Goal: Task Accomplishment & Management: Manage account settings

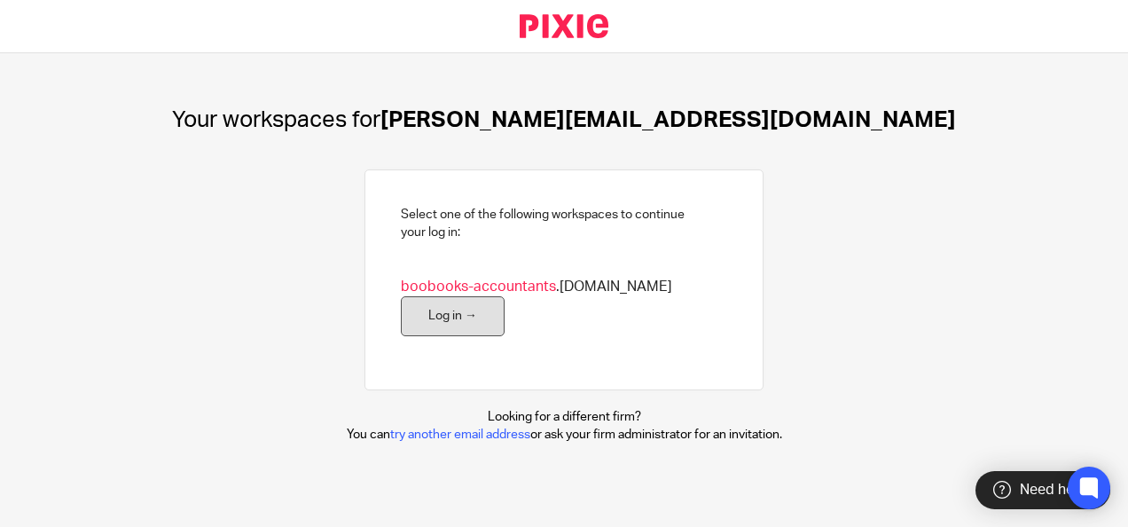
click at [466, 331] on link "Log in →" at bounding box center [453, 316] width 104 height 40
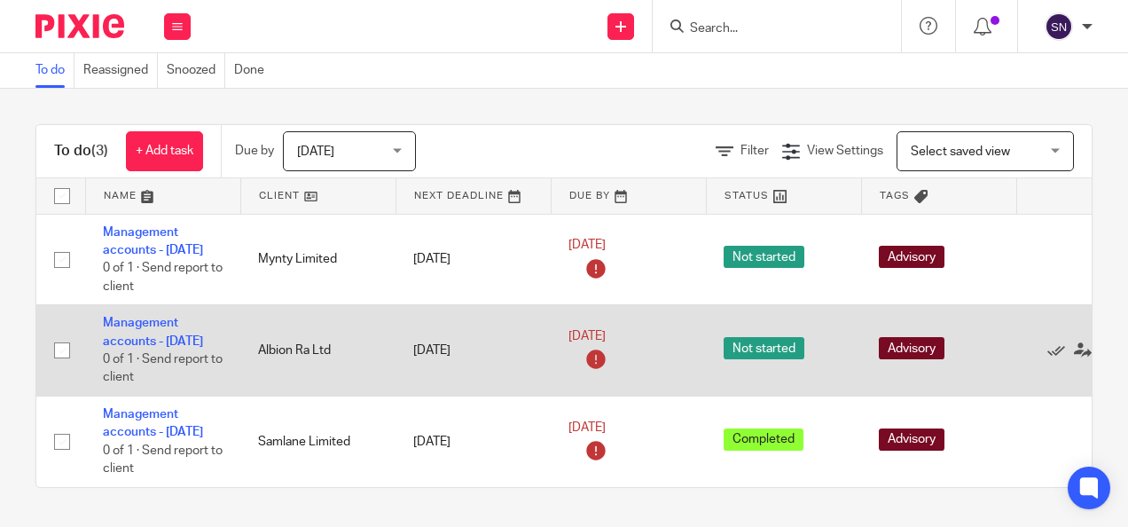
click at [323, 397] on td "Albion Ra Ltd" at bounding box center [317, 350] width 155 height 91
click at [59, 367] on input "checkbox" at bounding box center [62, 351] width 34 height 34
checkbox input "true"
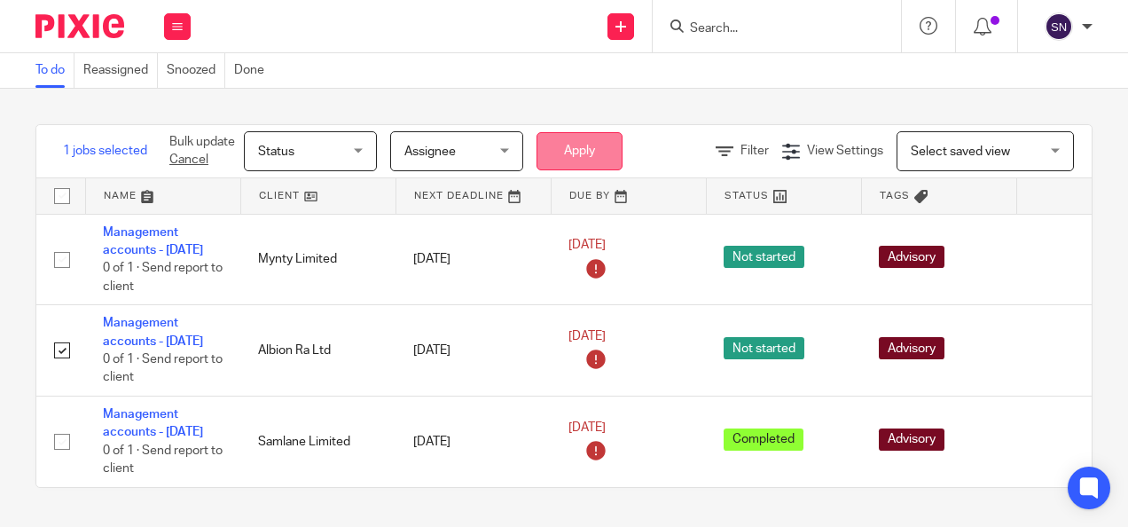
click at [593, 143] on button "Apply" at bounding box center [580, 151] width 86 height 38
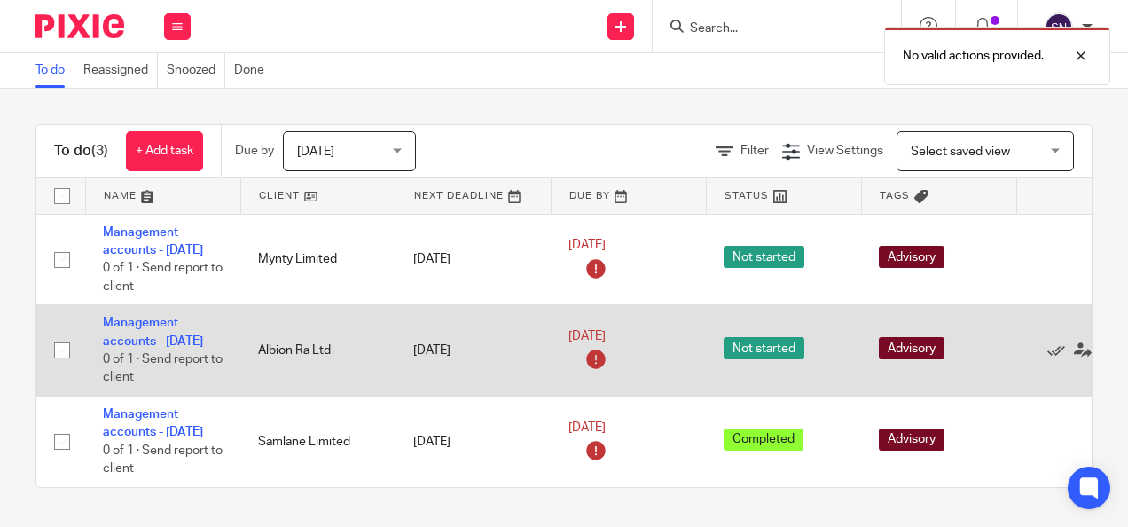
click at [64, 367] on input "checkbox" at bounding box center [62, 351] width 34 height 34
checkbox input "true"
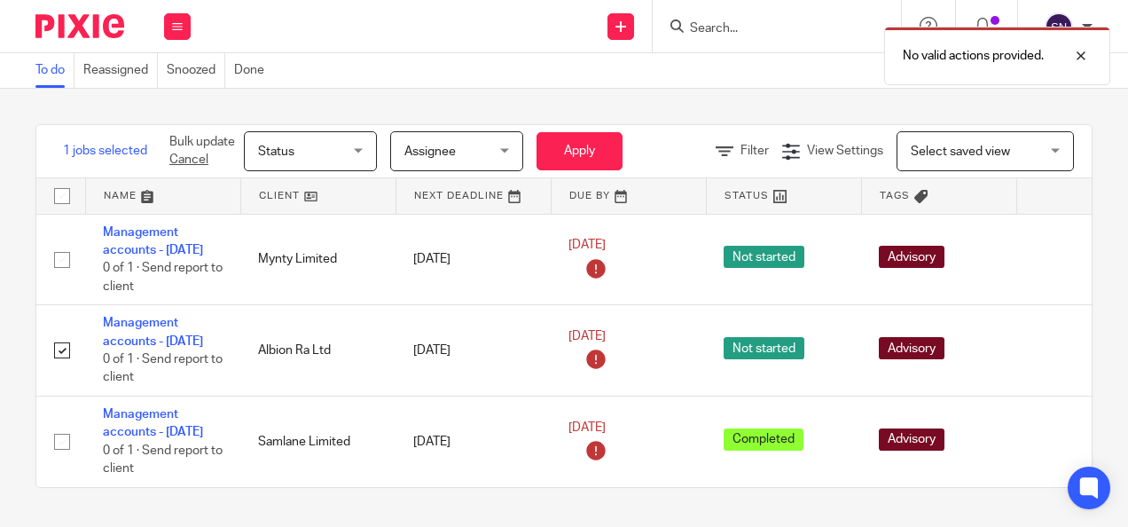
click at [441, 138] on span "Assignee" at bounding box center [452, 150] width 94 height 37
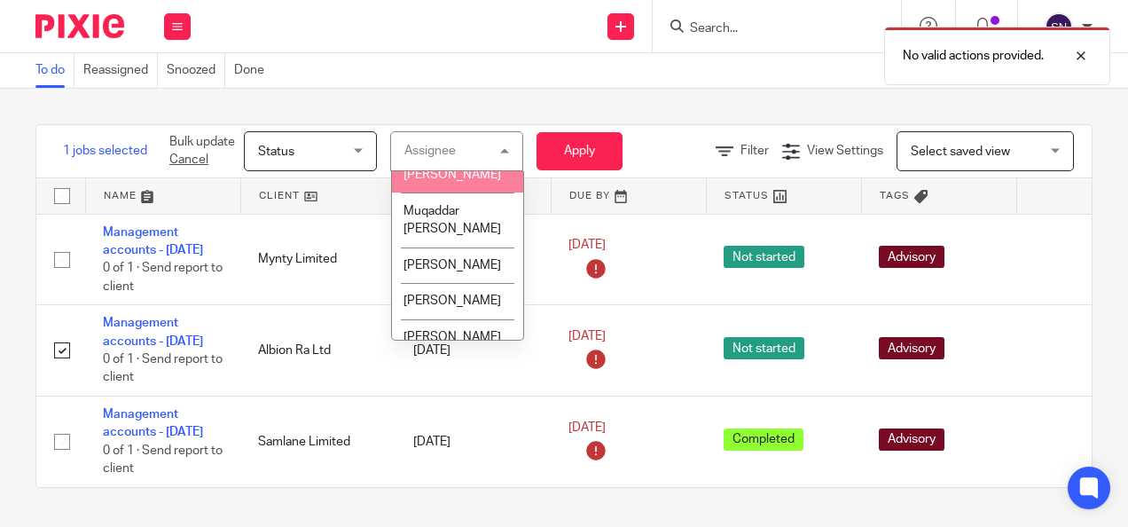
scroll to position [177, 0]
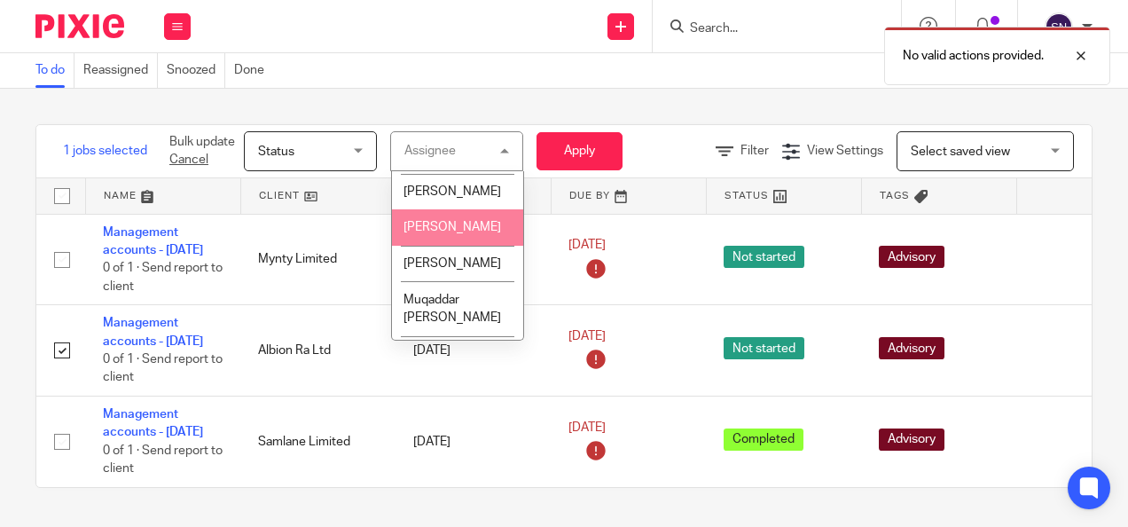
click at [459, 246] on li "Muhammad Aashir" at bounding box center [457, 227] width 131 height 36
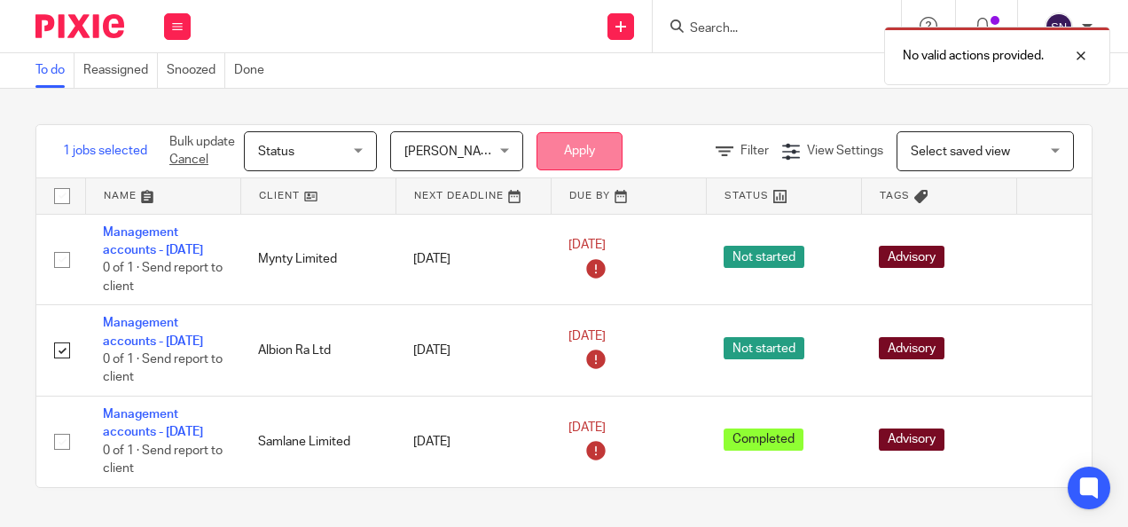
click at [600, 153] on button "Apply" at bounding box center [580, 151] width 86 height 38
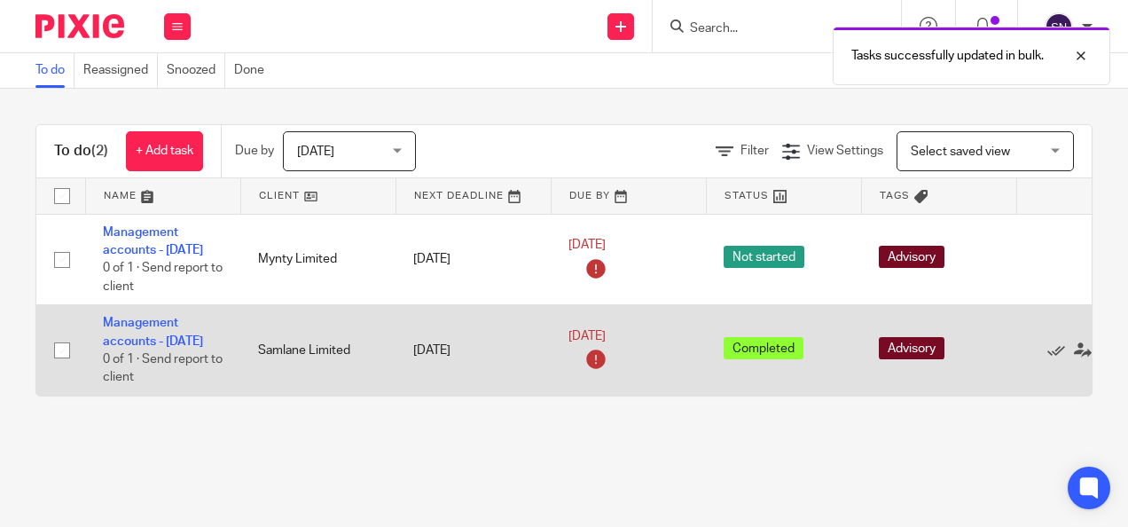
click at [61, 367] on input "checkbox" at bounding box center [62, 351] width 34 height 34
checkbox input "true"
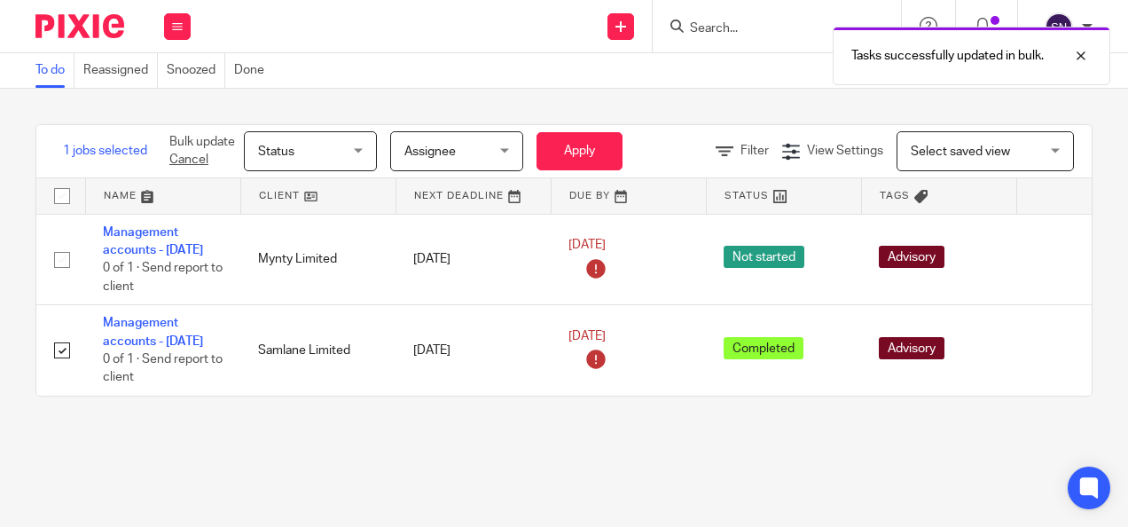
click at [484, 139] on span "Assignee" at bounding box center [452, 150] width 94 height 37
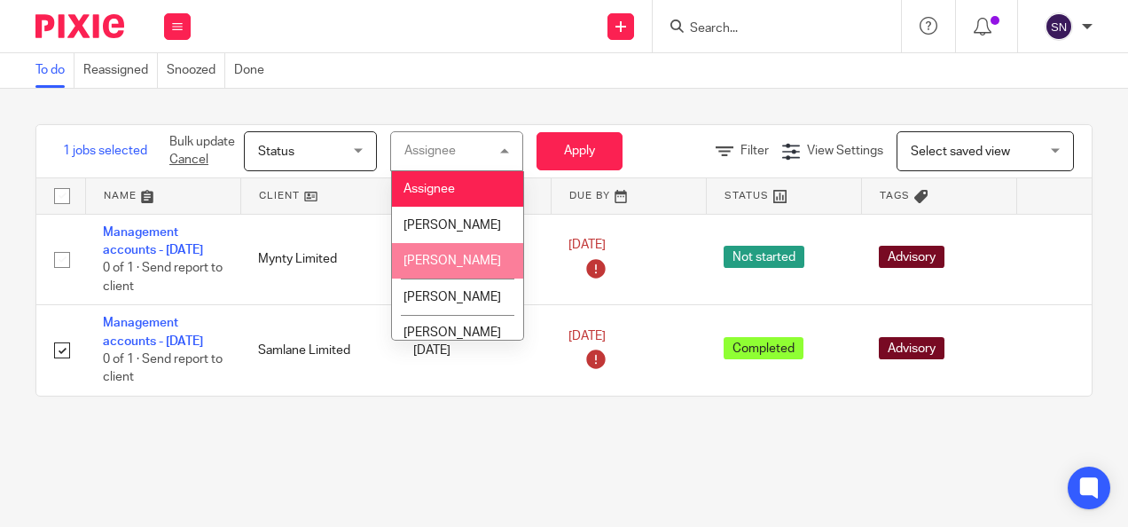
scroll to position [373, 0]
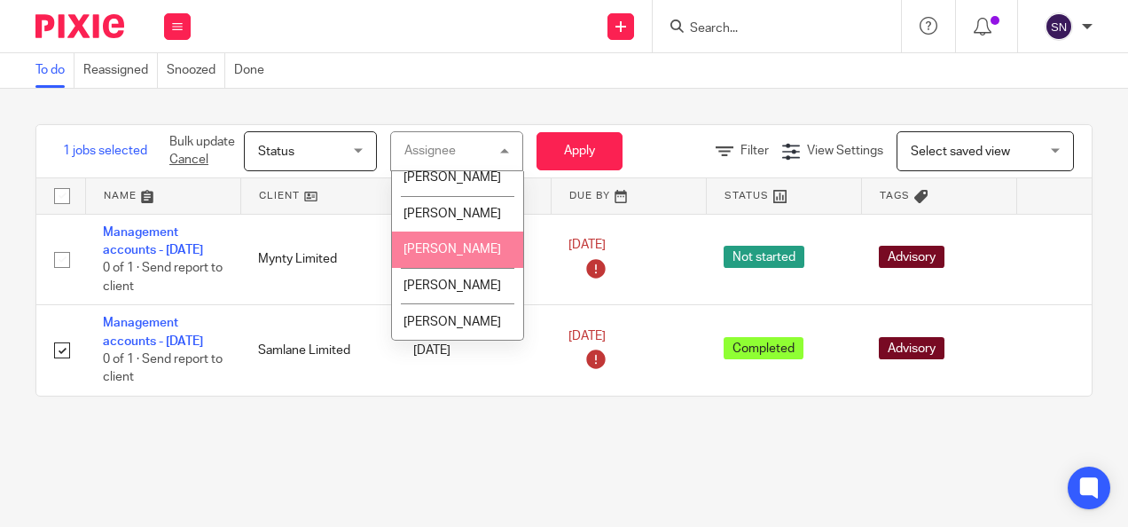
click at [476, 259] on li "Saleha Nasreen" at bounding box center [457, 250] width 131 height 36
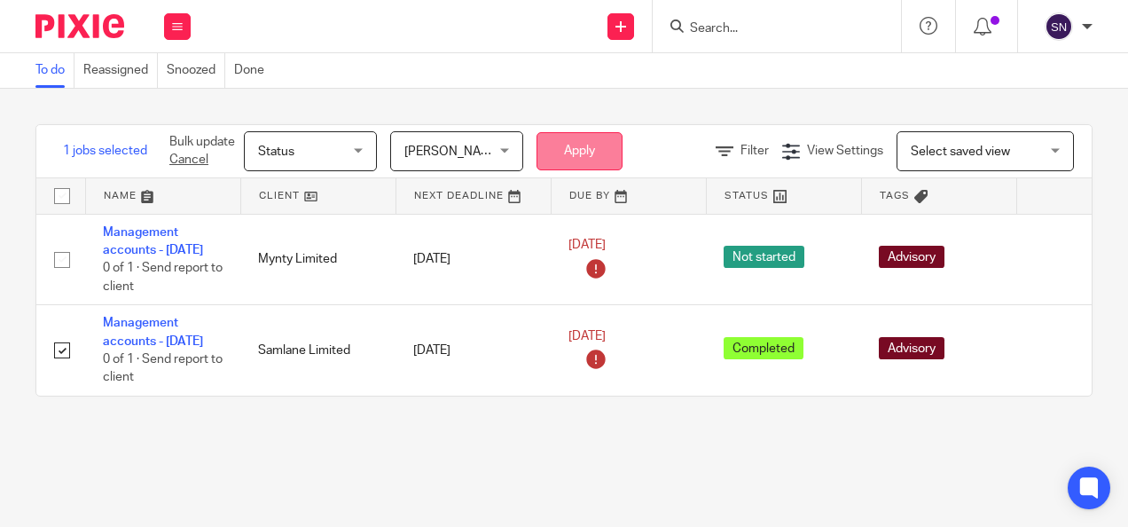
click at [570, 138] on button "Apply" at bounding box center [580, 151] width 86 height 38
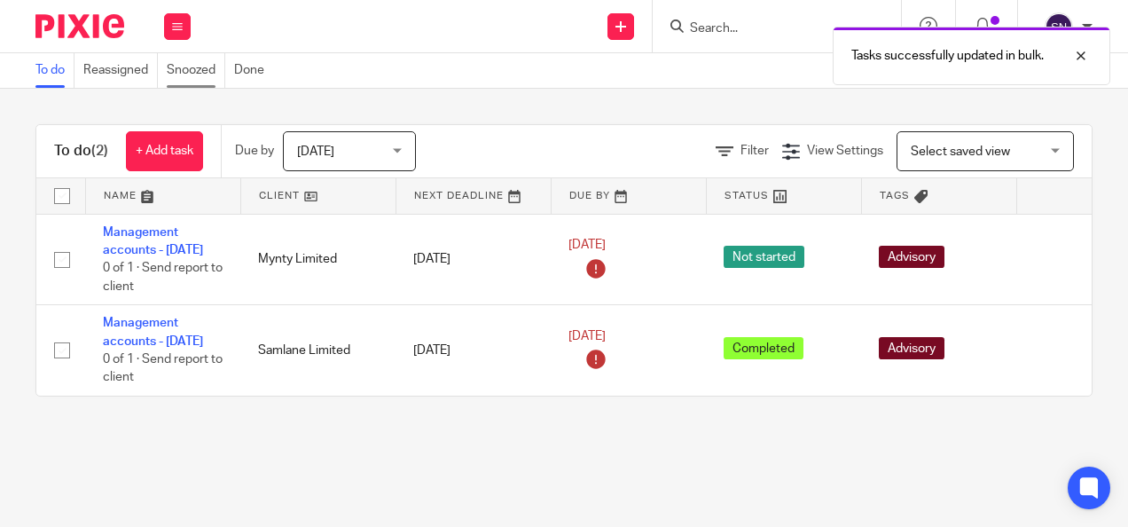
click at [213, 67] on link "Snoozed" at bounding box center [196, 70] width 59 height 35
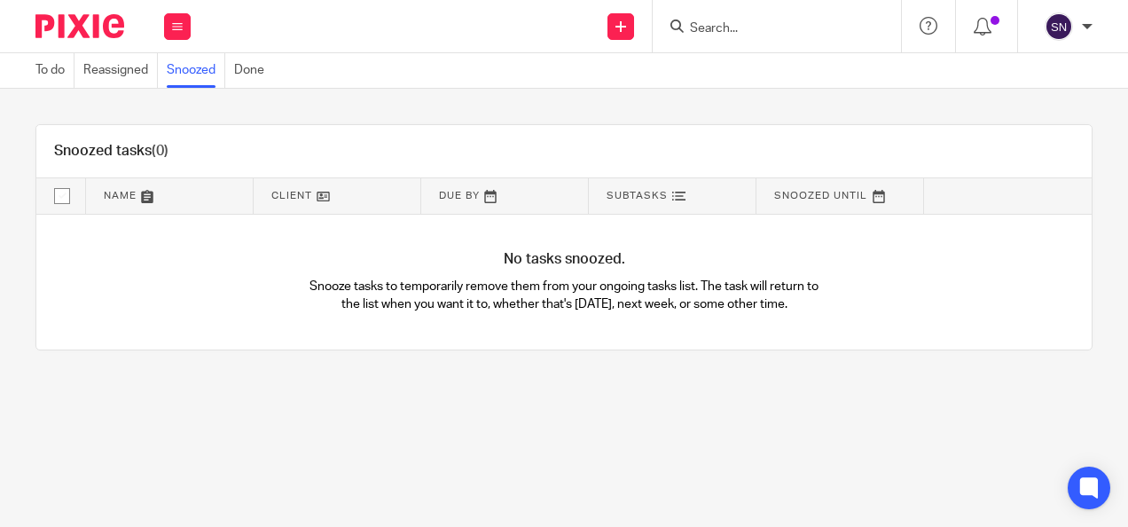
click at [224, 67] on link "Snoozed" at bounding box center [196, 70] width 59 height 35
click at [140, 75] on link "Reassigned" at bounding box center [120, 70] width 75 height 35
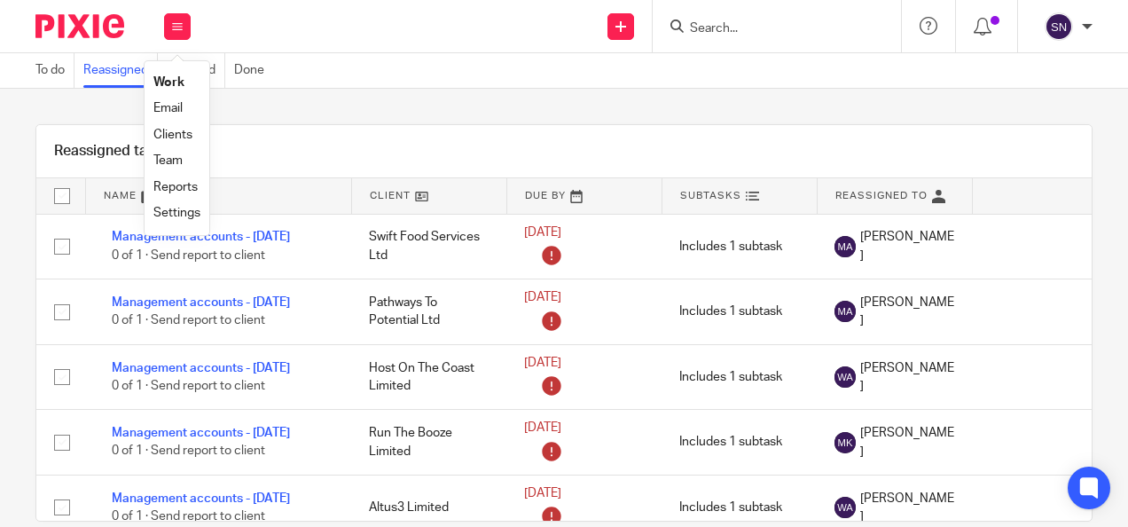
click at [177, 188] on link "Reports" at bounding box center [175, 187] width 44 height 12
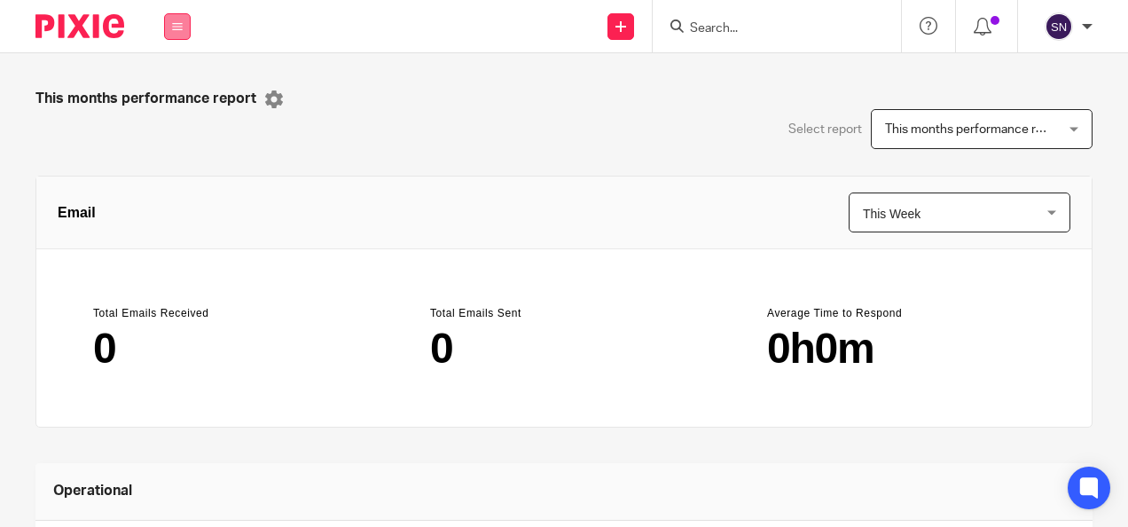
click at [172, 21] on icon at bounding box center [177, 26] width 11 height 11
click at [174, 155] on link "Team" at bounding box center [167, 160] width 29 height 12
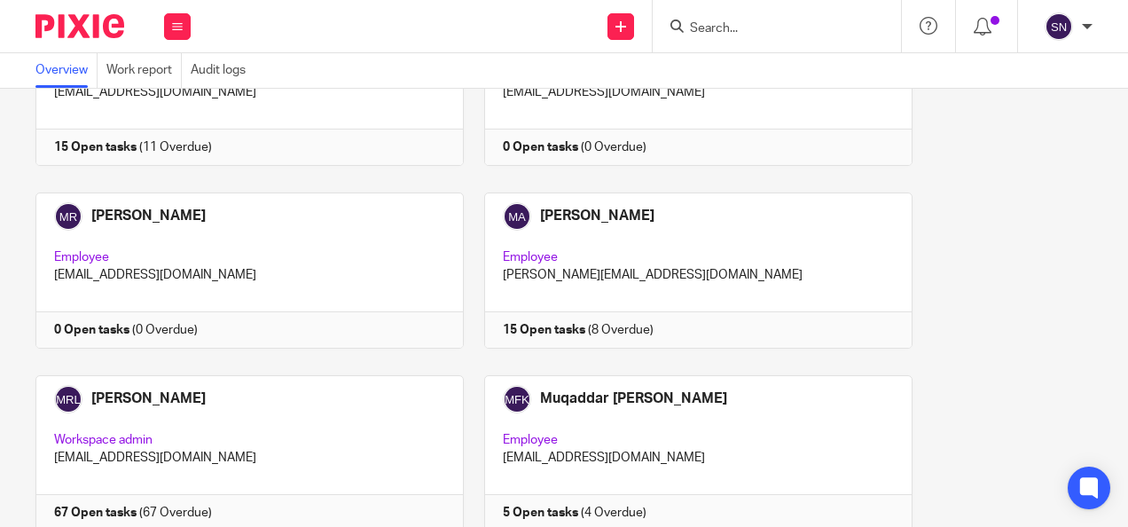
scroll to position [258, 0]
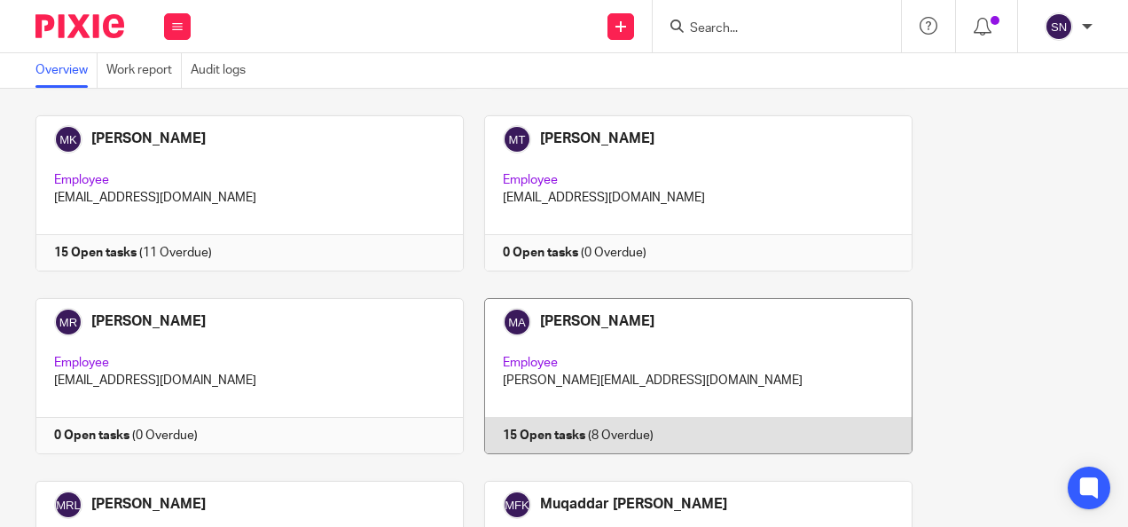
click at [601, 341] on link at bounding box center [688, 376] width 449 height 156
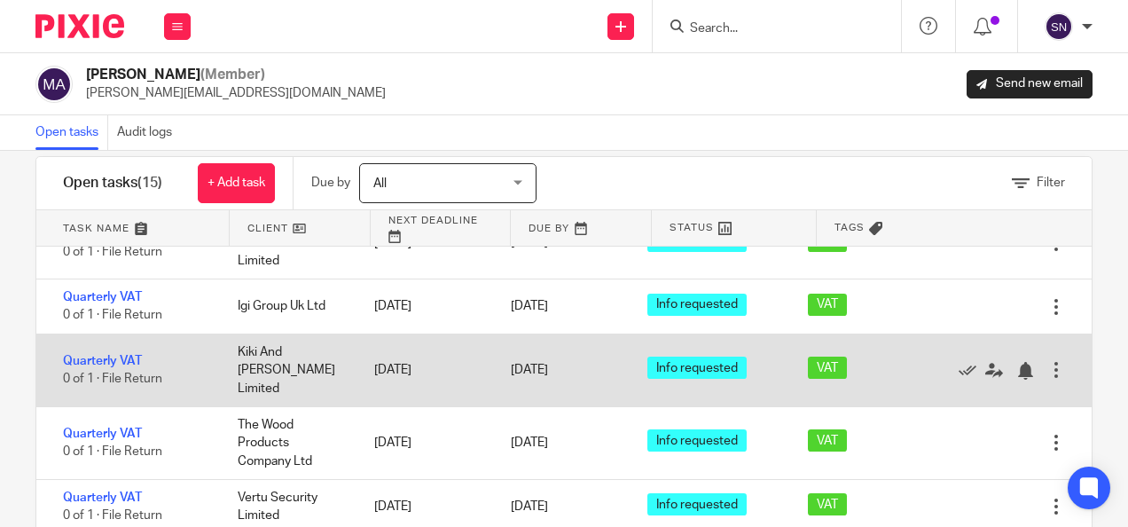
scroll to position [128, 0]
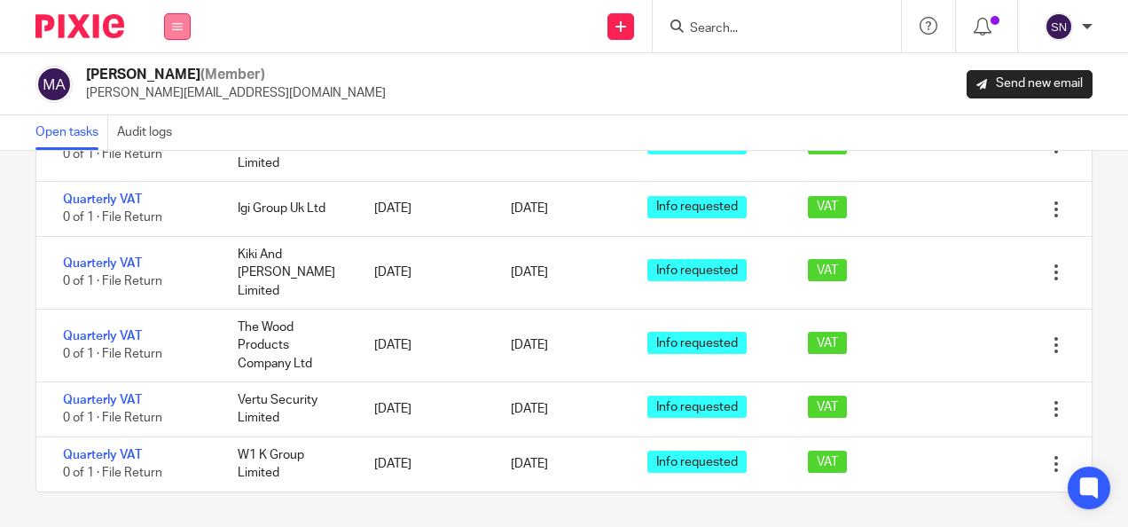
click at [183, 35] on button at bounding box center [177, 26] width 27 height 27
click at [169, 163] on link "Team" at bounding box center [168, 160] width 31 height 12
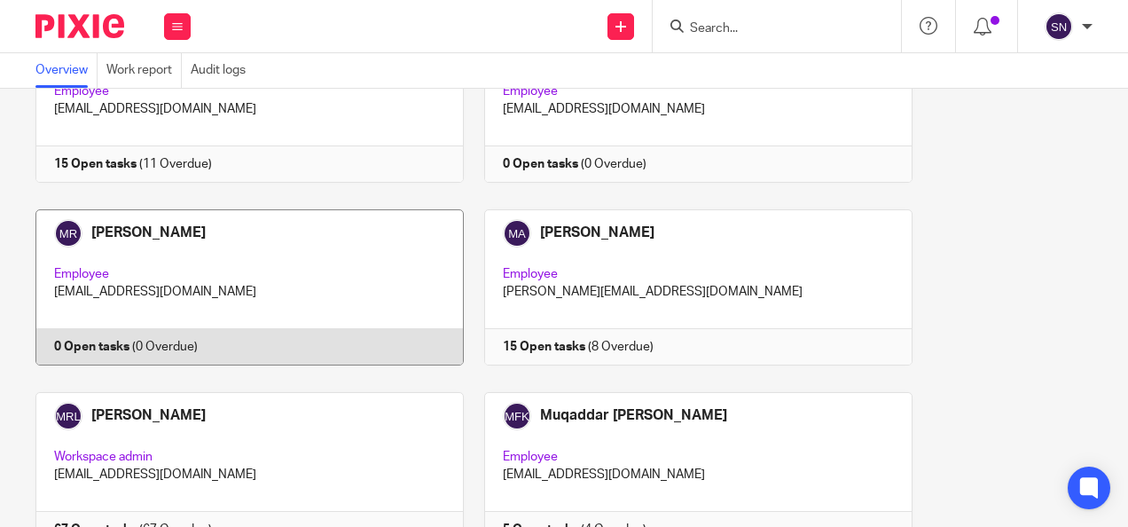
scroll to position [81, 0]
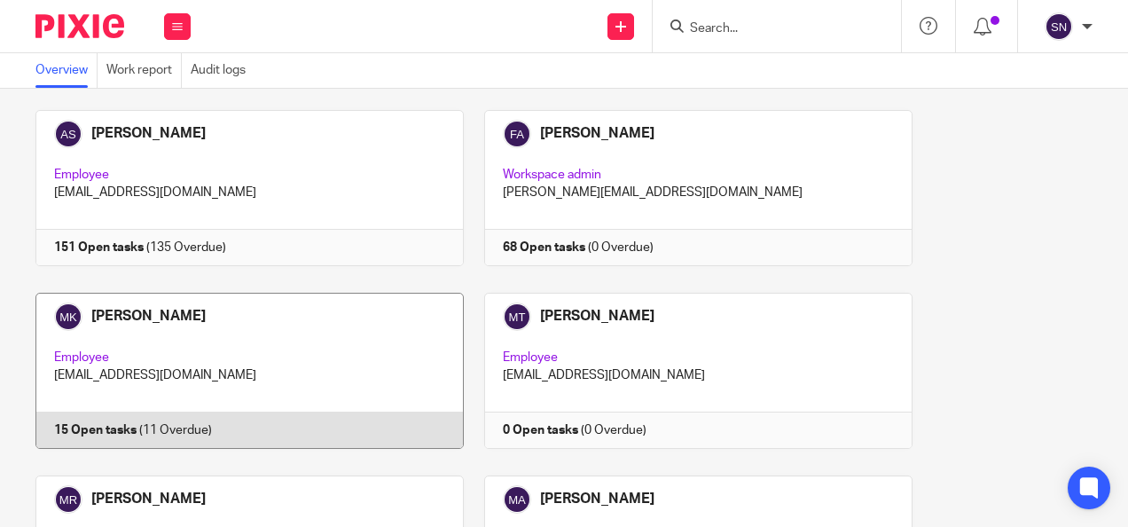
click at [231, 355] on link at bounding box center [239, 371] width 449 height 156
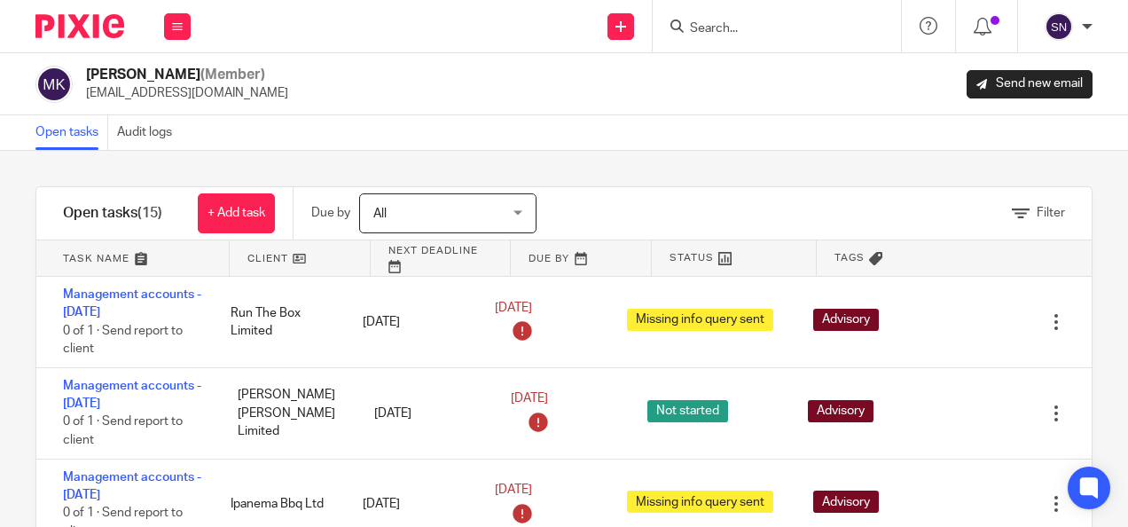
click at [520, 208] on div "All All" at bounding box center [447, 213] width 177 height 40
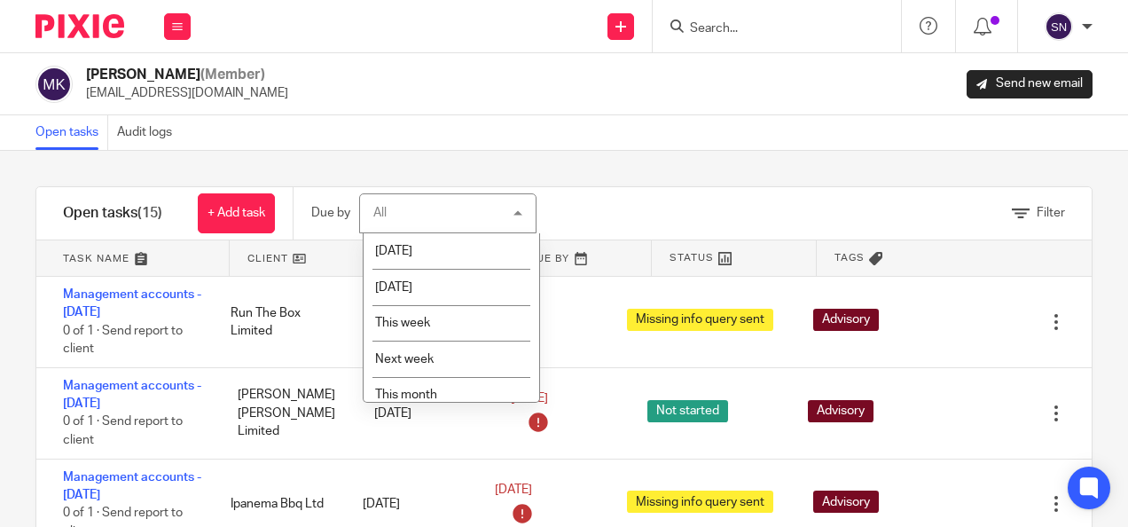
click at [520, 208] on div "All All" at bounding box center [447, 213] width 177 height 40
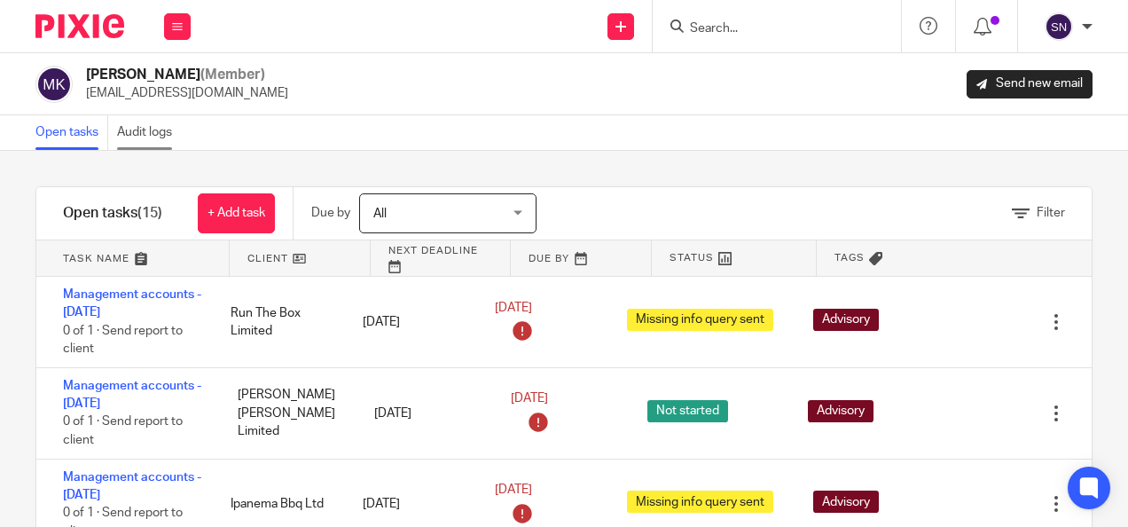
click at [151, 128] on link "Audit logs" at bounding box center [149, 132] width 64 height 35
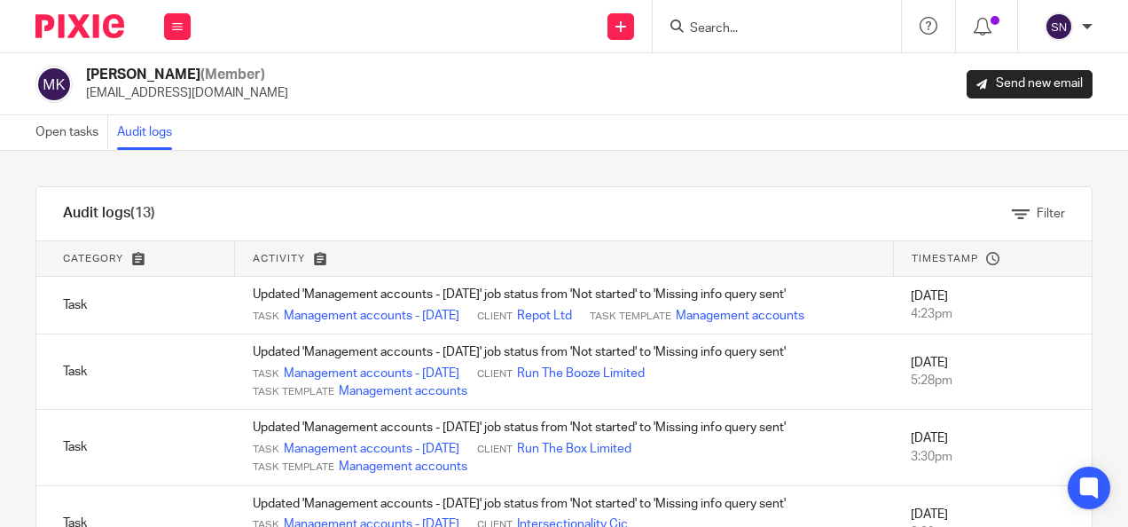
click at [162, 23] on div "Work Email Clients Team Reports Settings" at bounding box center [177, 26] width 62 height 52
click at [174, 25] on button at bounding box center [177, 26] width 27 height 27
click at [174, 25] on icon at bounding box center [177, 26] width 11 height 11
click at [163, 165] on link "Team" at bounding box center [168, 160] width 31 height 12
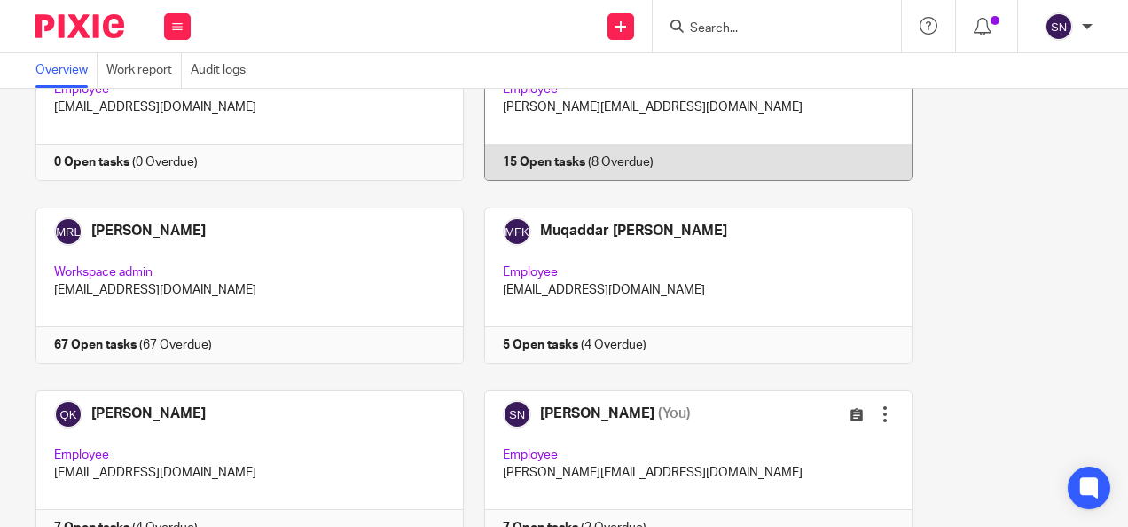
scroll to position [532, 0]
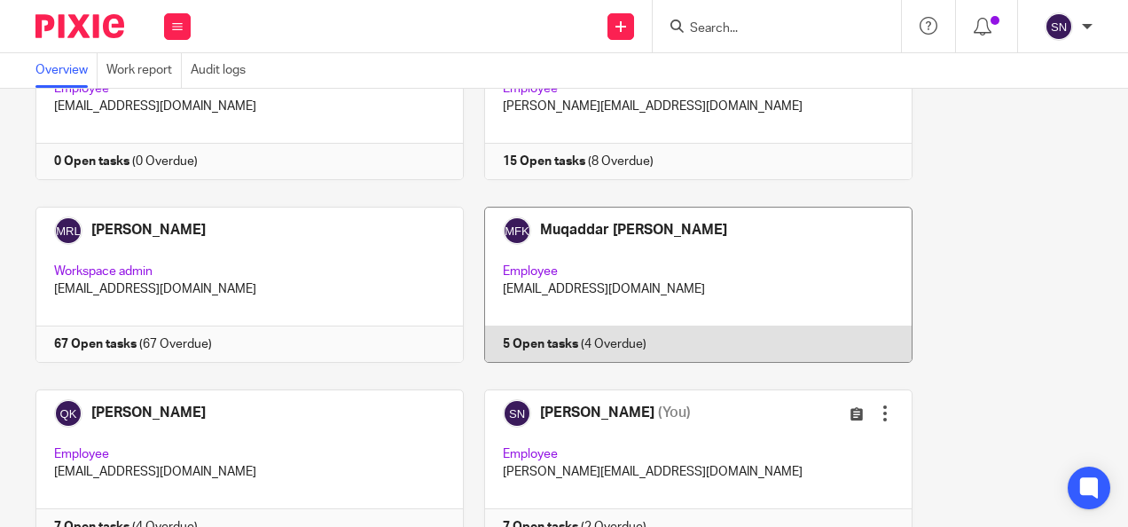
click at [637, 253] on link at bounding box center [688, 285] width 449 height 156
